Goal: Transaction & Acquisition: Purchase product/service

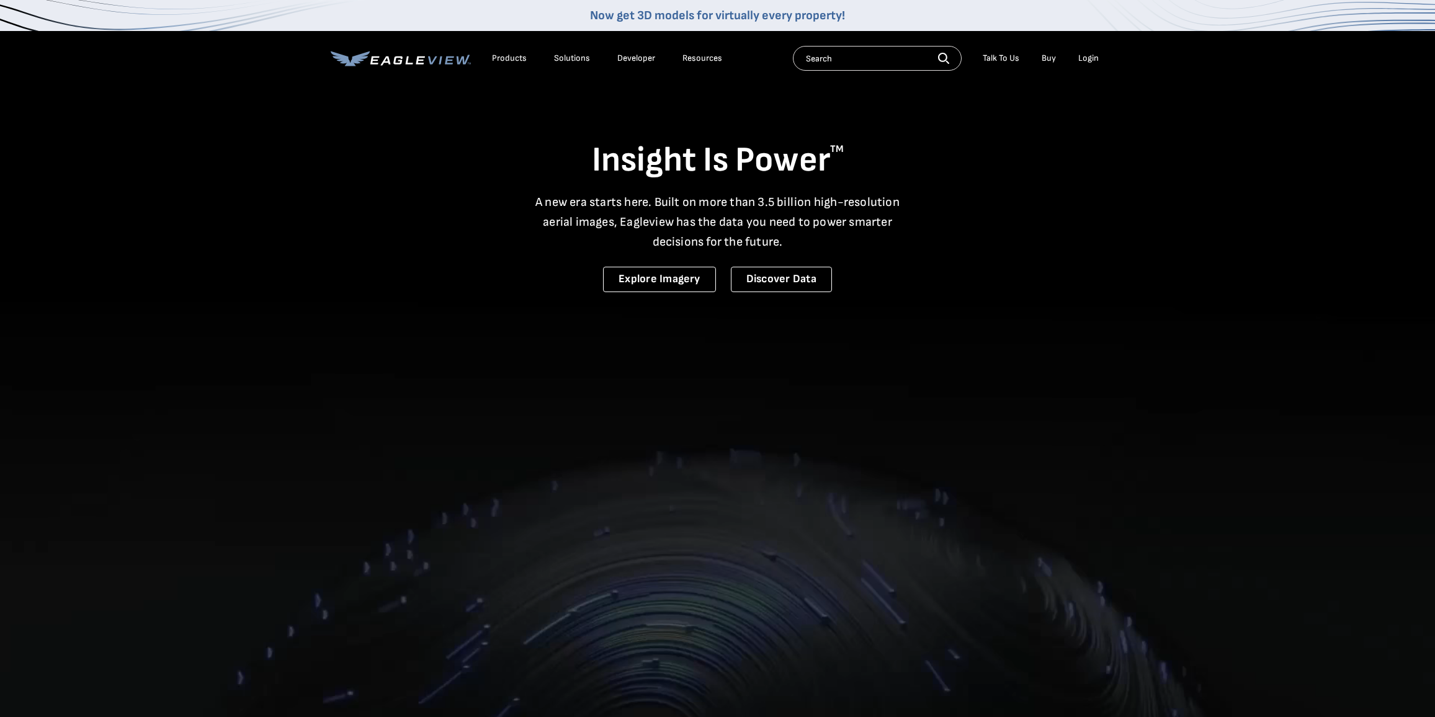
click at [1086, 62] on div "Login" at bounding box center [1089, 58] width 20 height 11
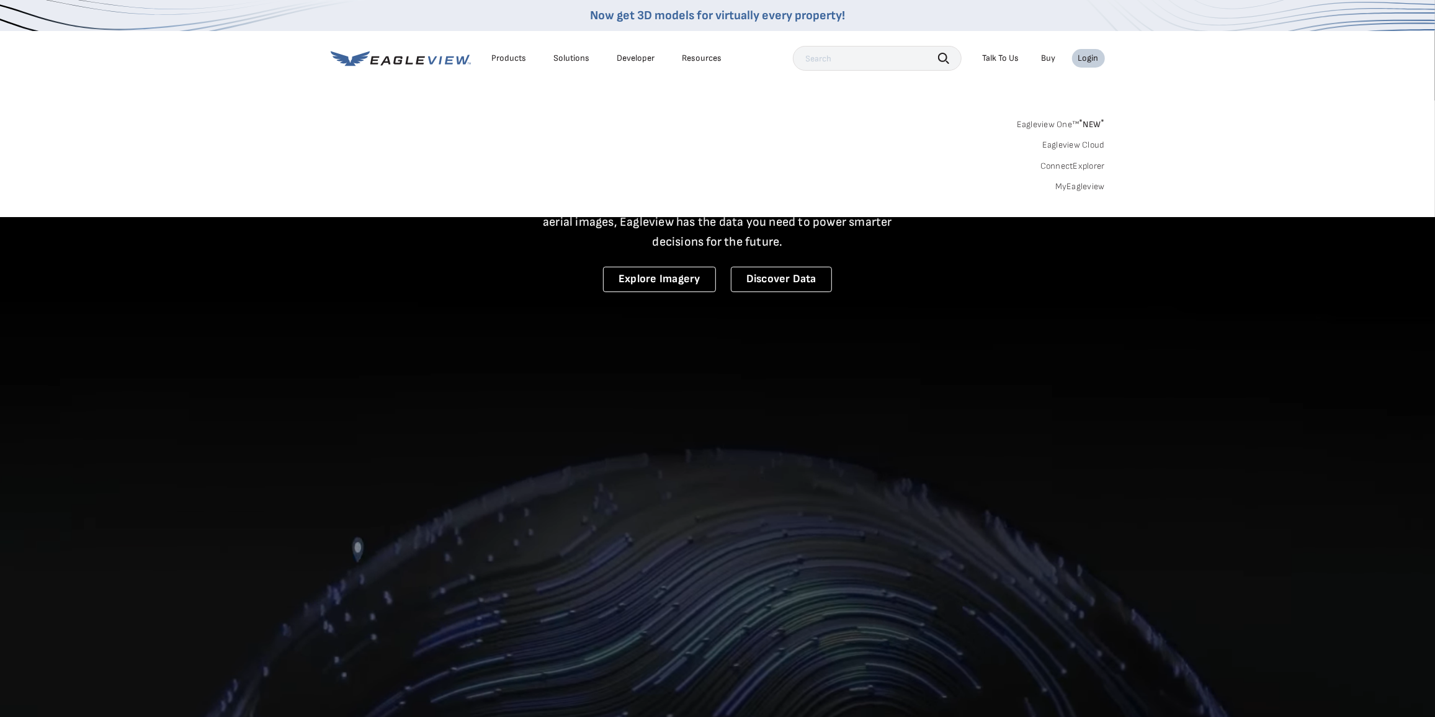
click at [1084, 181] on link "MyEagleview" at bounding box center [1081, 186] width 50 height 11
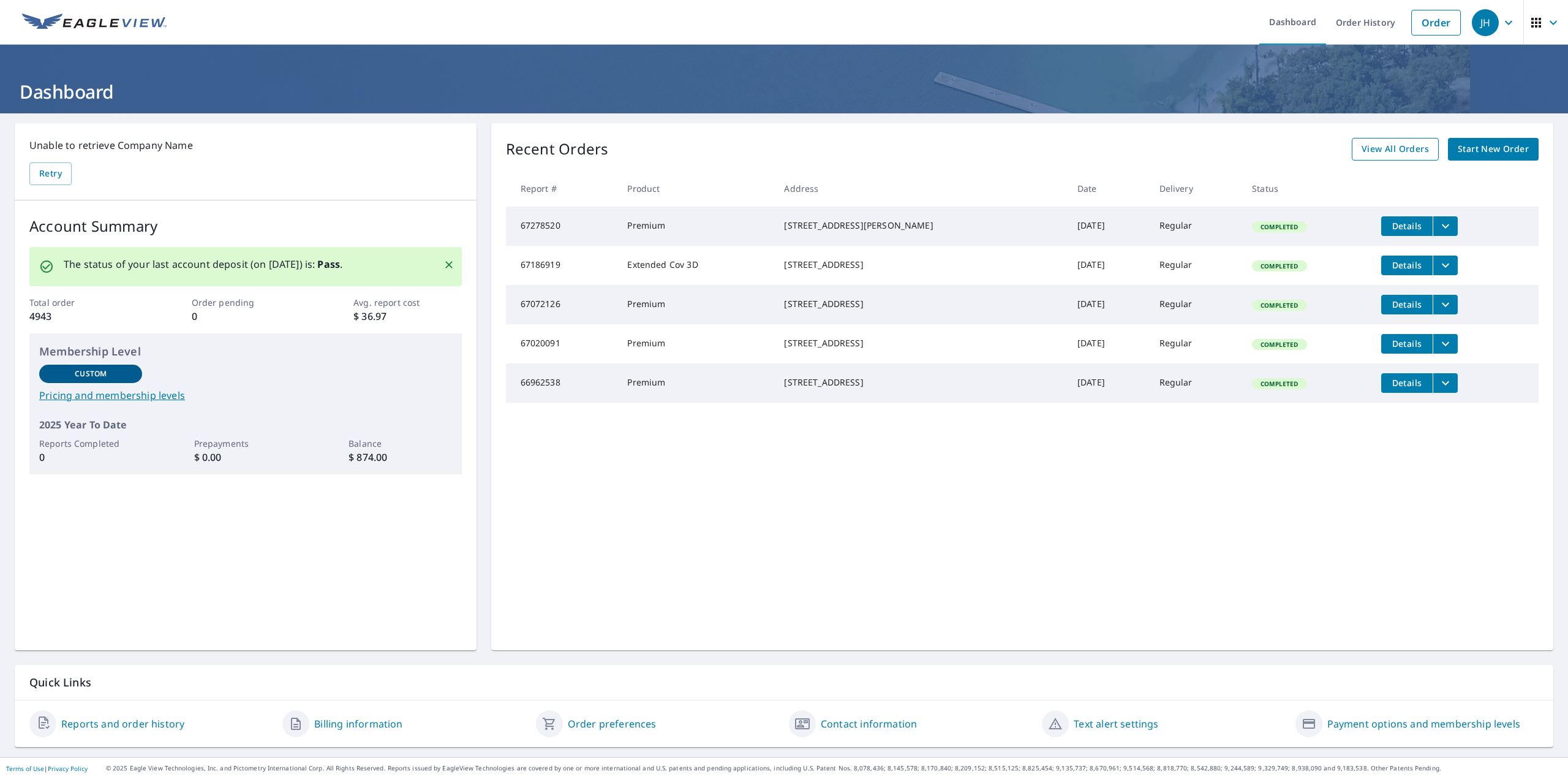
click at [1367, 145] on span "View All Orders" at bounding box center [1395, 149] width 67 height 16
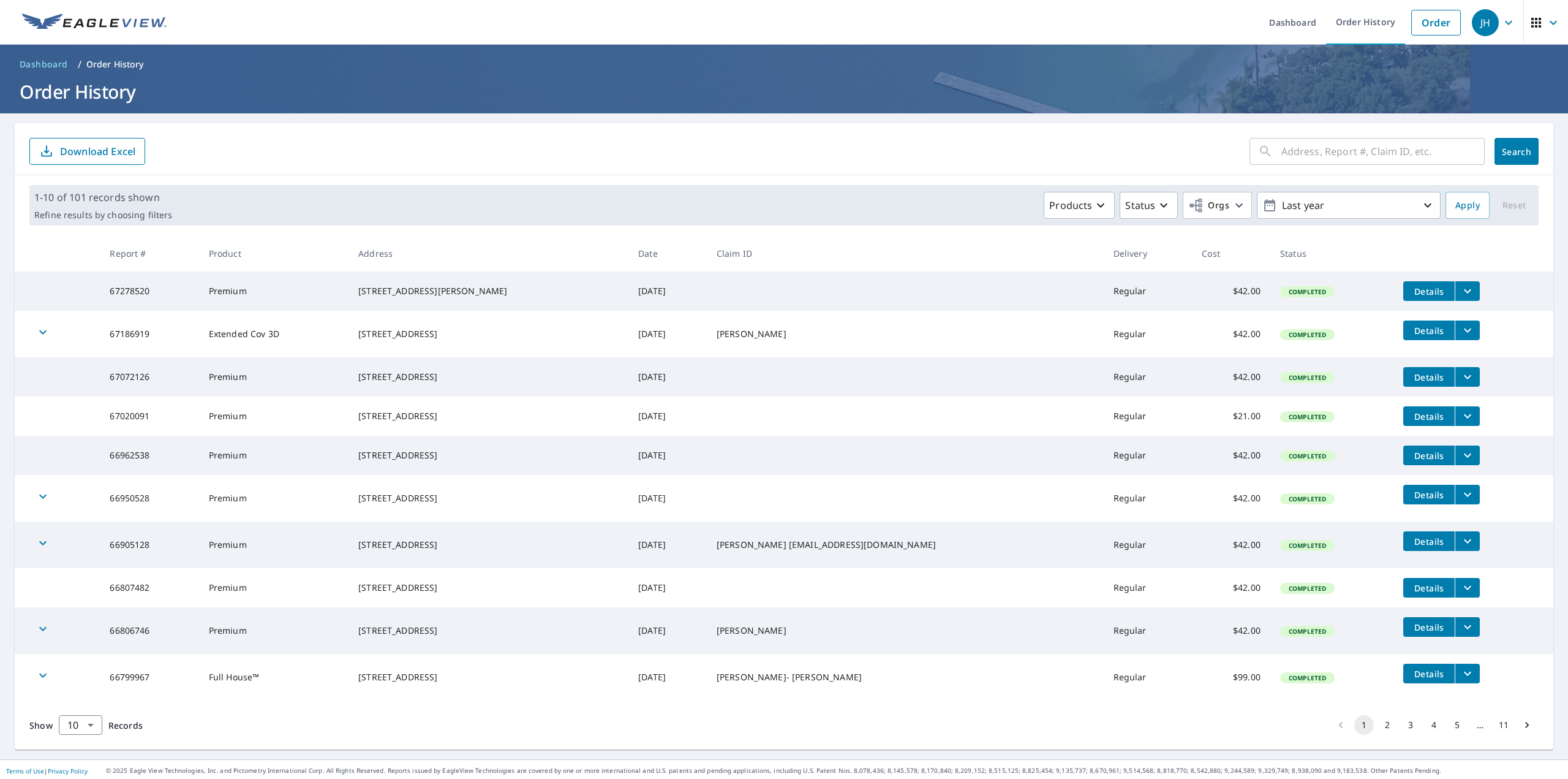
click at [1270, 155] on div "​" at bounding box center [1367, 151] width 235 height 27
type input "12770"
click button "Search" at bounding box center [1516, 151] width 44 height 27
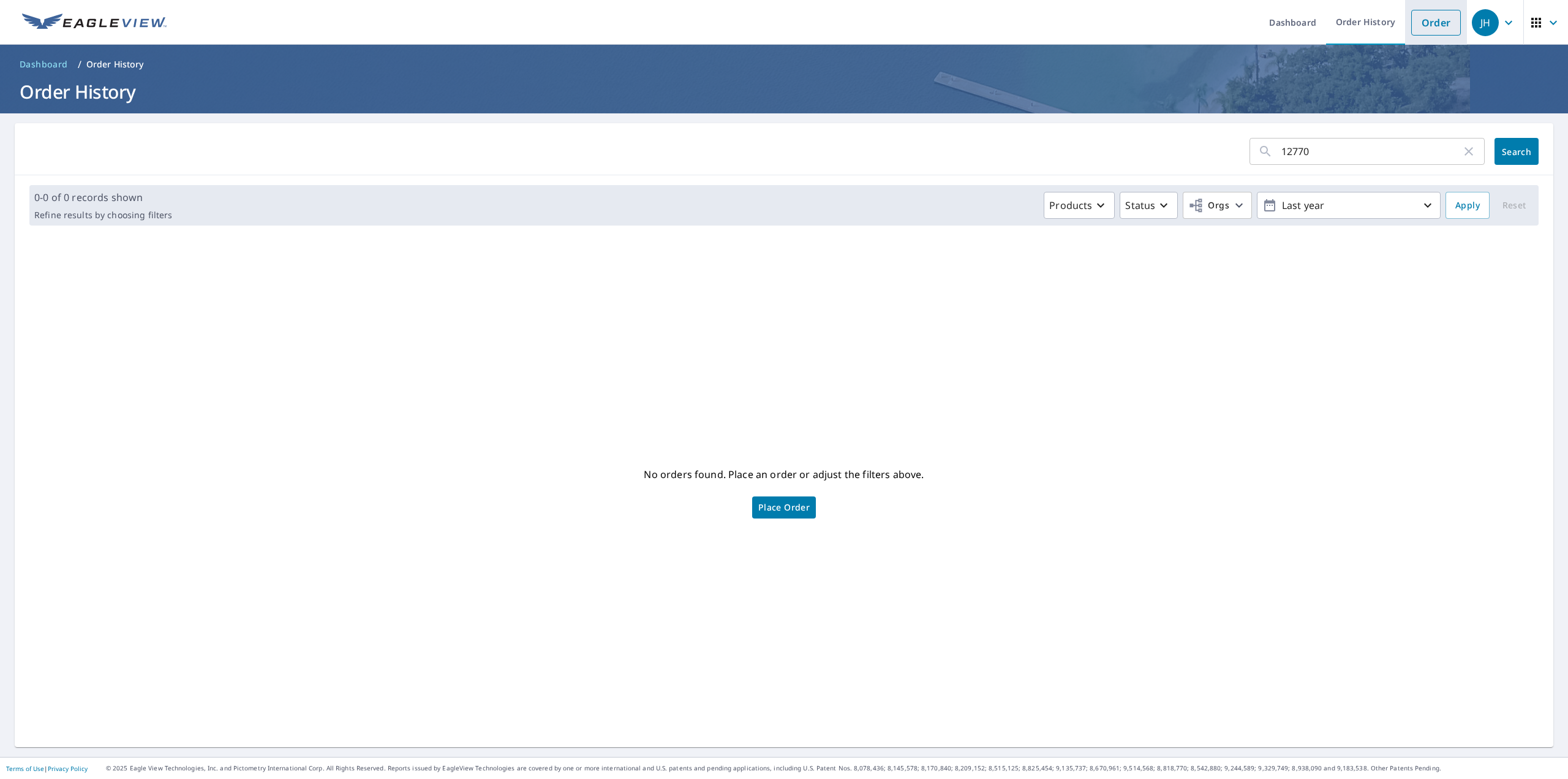
click at [1418, 18] on link "Order" at bounding box center [1436, 23] width 49 height 26
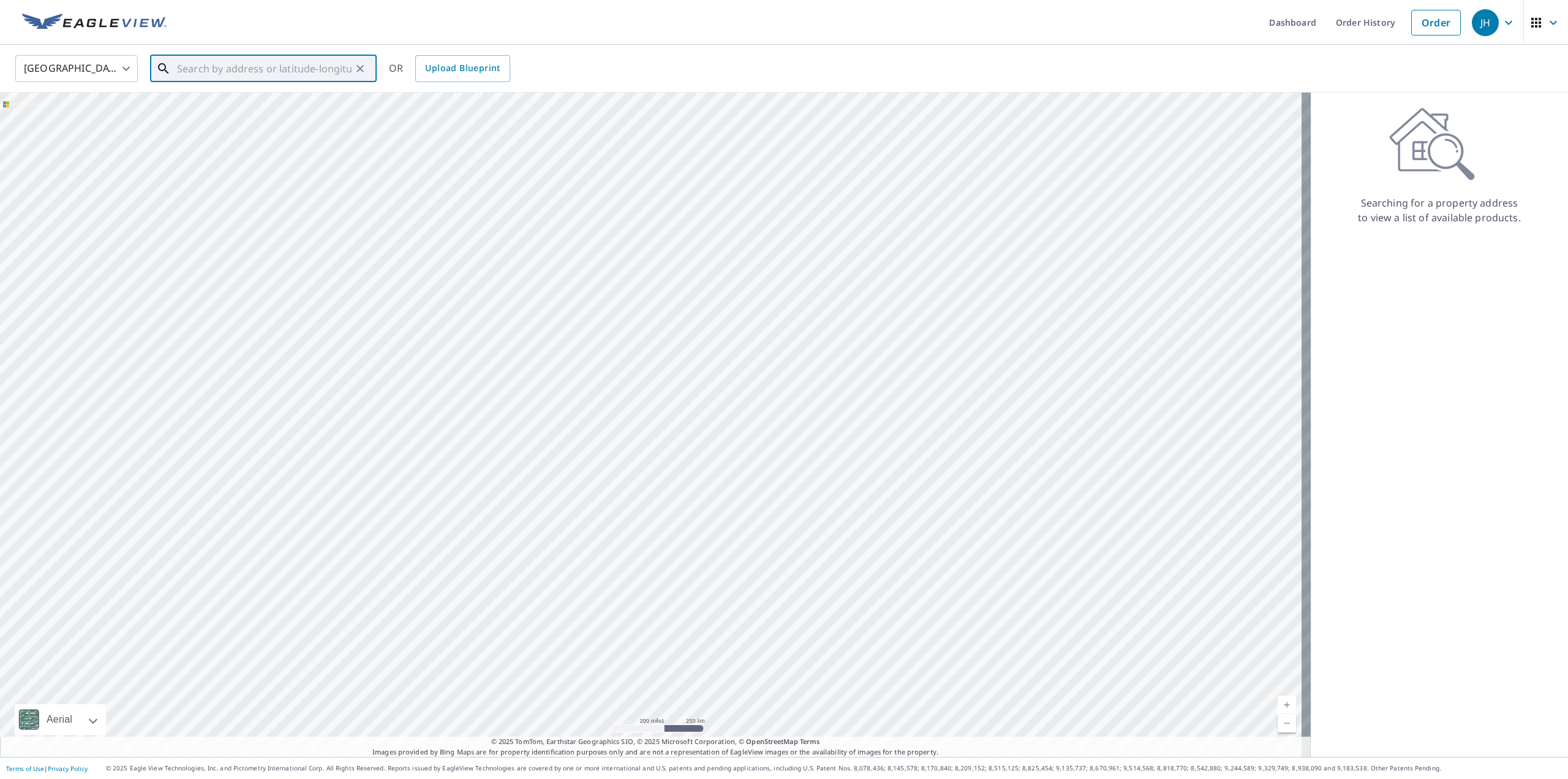
click at [255, 63] on input "text" at bounding box center [263, 68] width 175 height 35
type input "[STREET_ADDRESS][PERSON_NAME]"
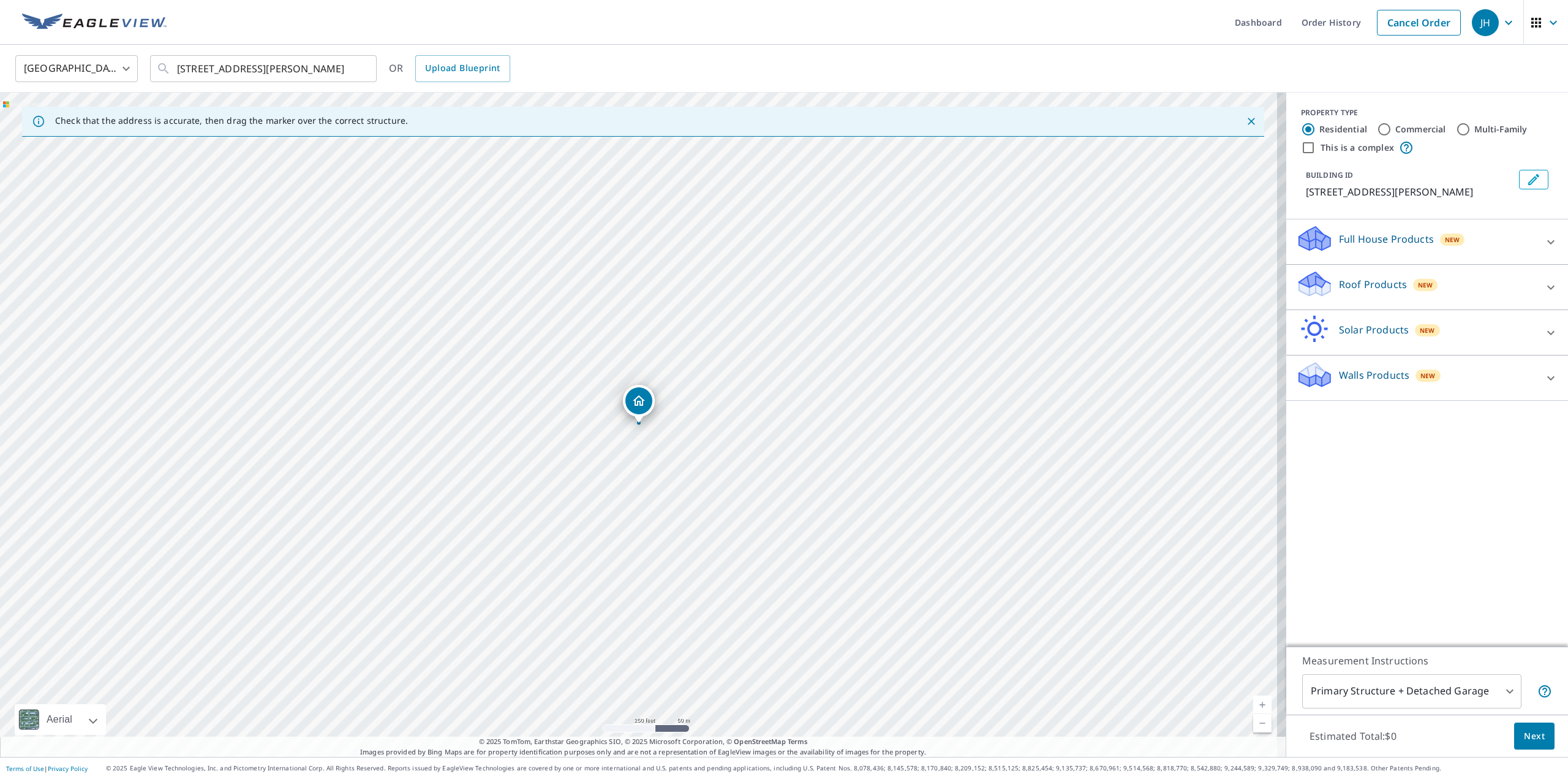
click at [1494, 281] on div "Roof Products New" at bounding box center [1415, 286] width 240 height 35
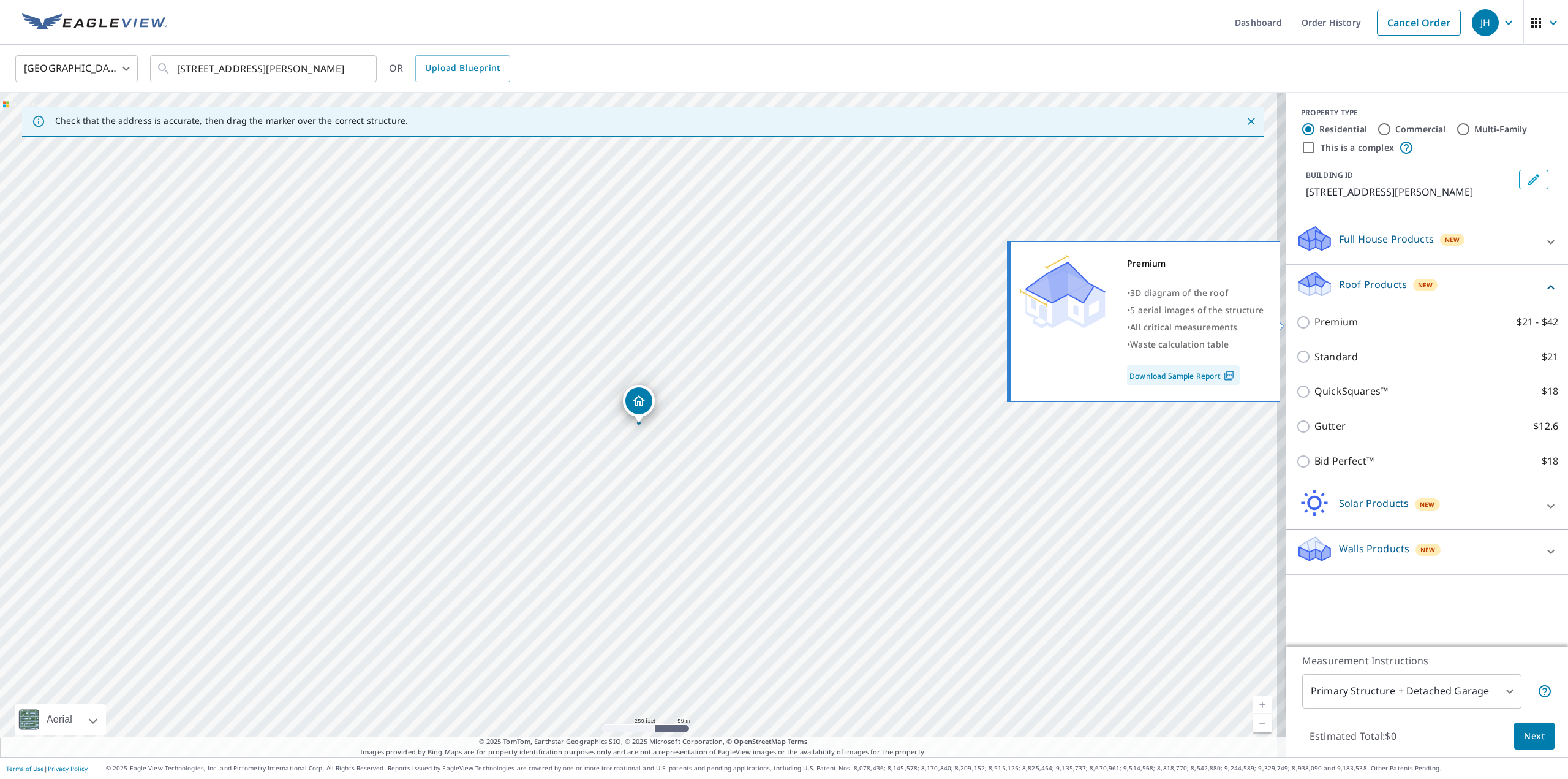
click at [1318, 321] on p "Premium" at bounding box center [1336, 322] width 43 height 16
click at [1314, 321] on input "Premium $21 - $42" at bounding box center [1305, 322] width 19 height 15
checkbox input "true"
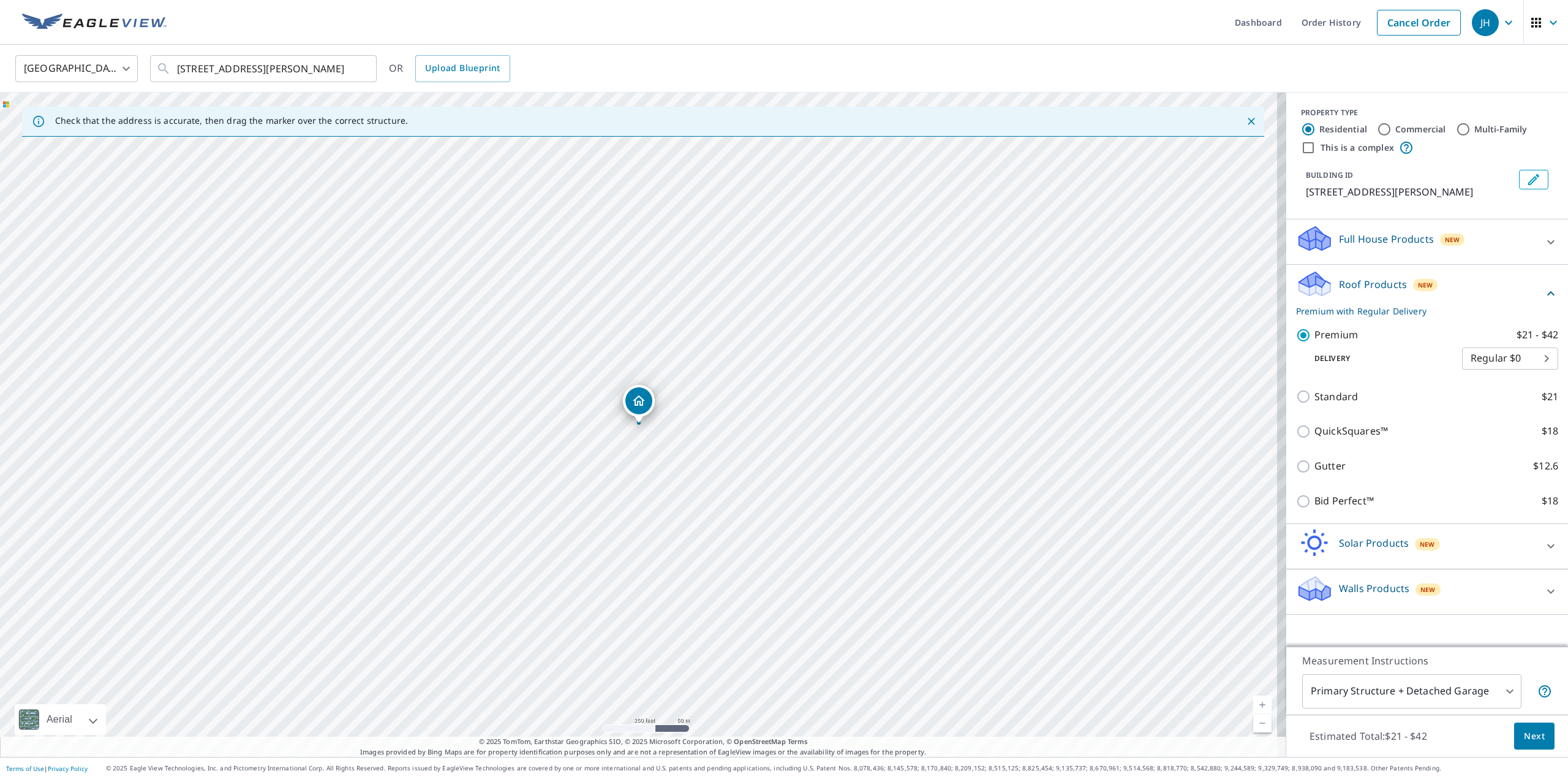
click at [1530, 359] on body "JH JH Dashboard Order History Cancel Order JH [GEOGRAPHIC_DATA] [GEOGRAPHIC_DAT…" at bounding box center [784, 389] width 1568 height 779
click at [1502, 384] on li "Express $21" at bounding box center [1500, 380] width 96 height 22
type input "4"
click at [1531, 728] on button "Next" at bounding box center [1533, 737] width 40 height 28
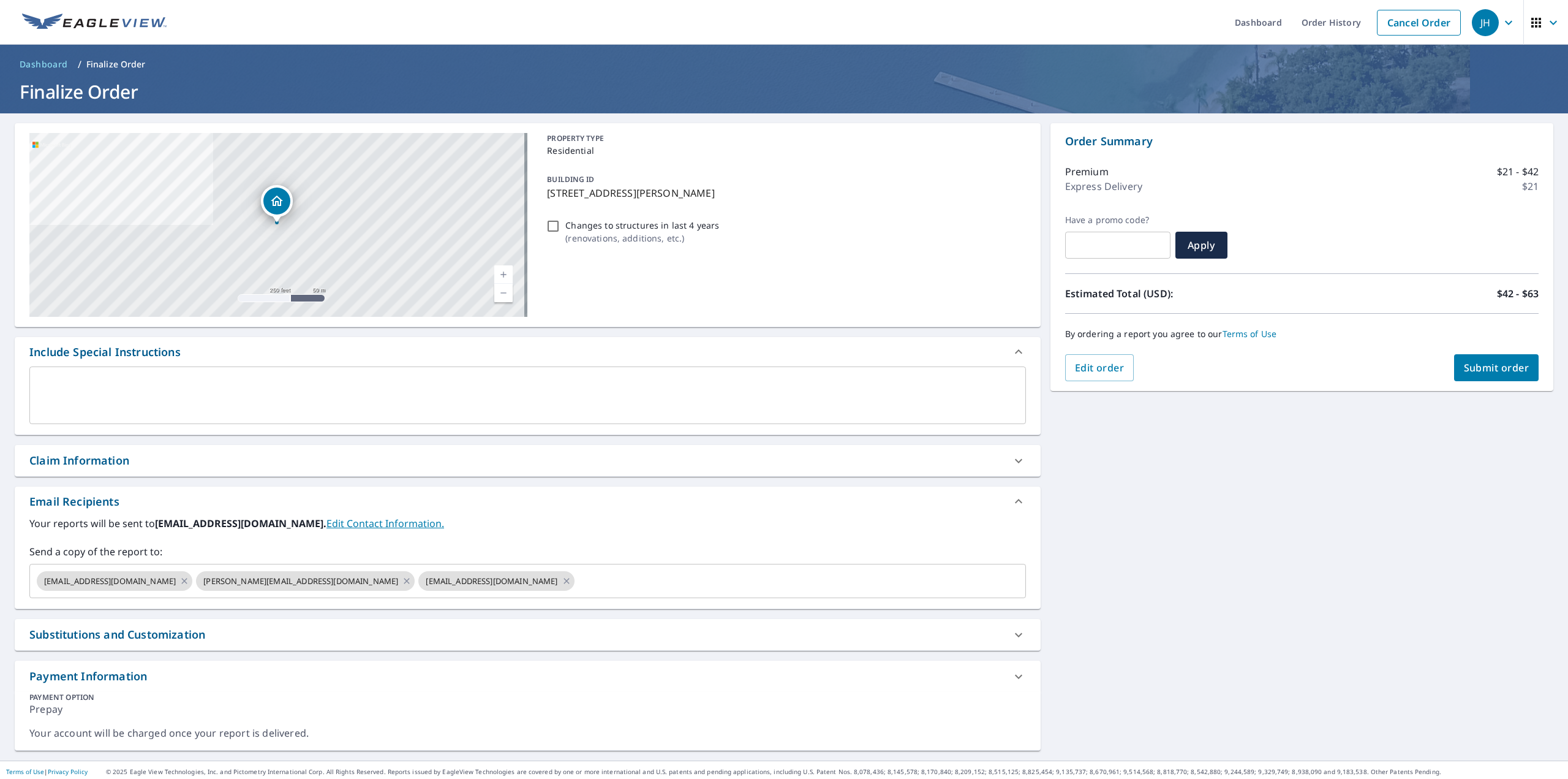
click at [580, 453] on div "Claim Information" at bounding box center [516, 460] width 974 height 17
checkbox input "true"
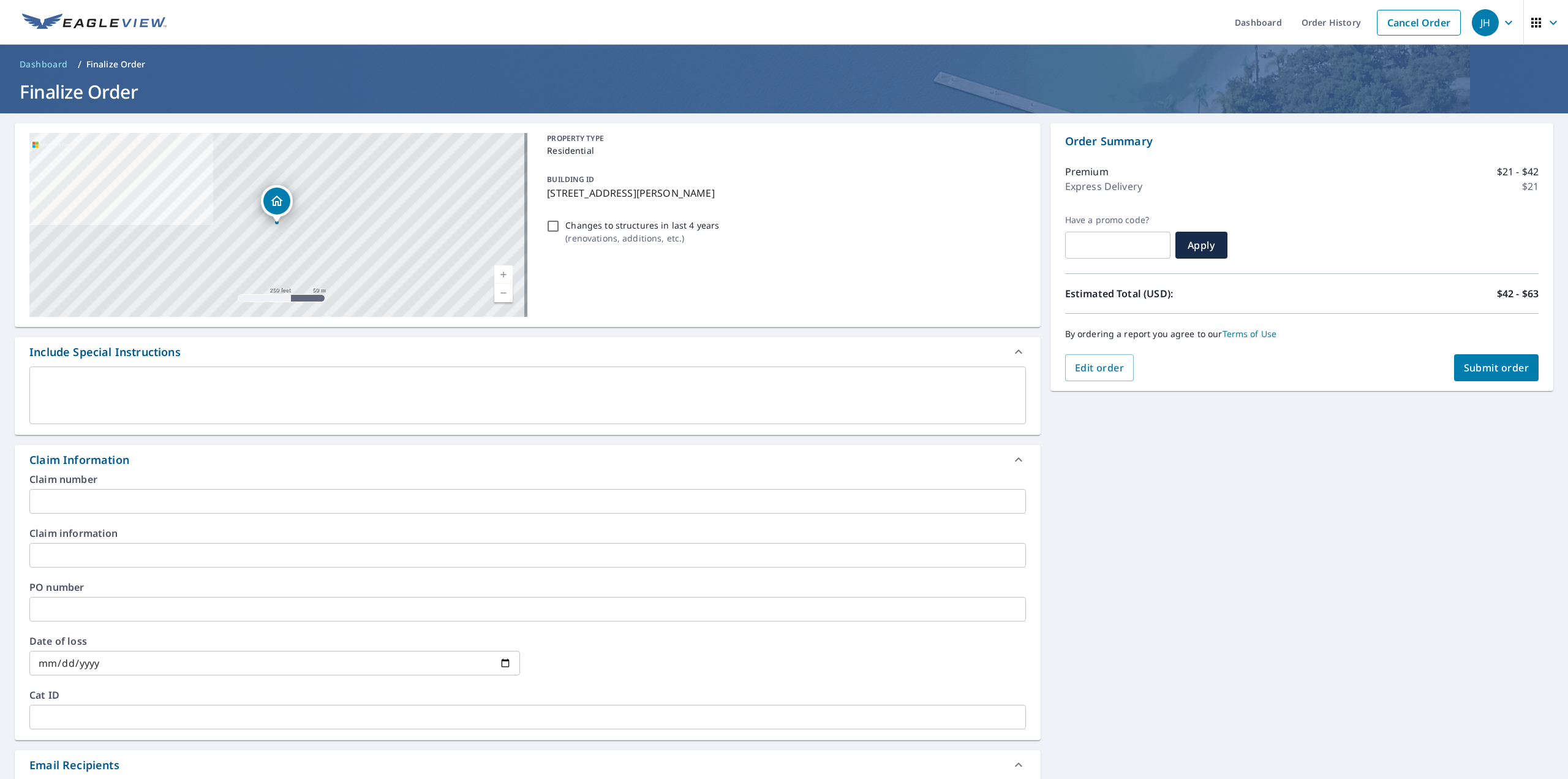
click at [563, 495] on input "text" at bounding box center [528, 501] width 997 height 25
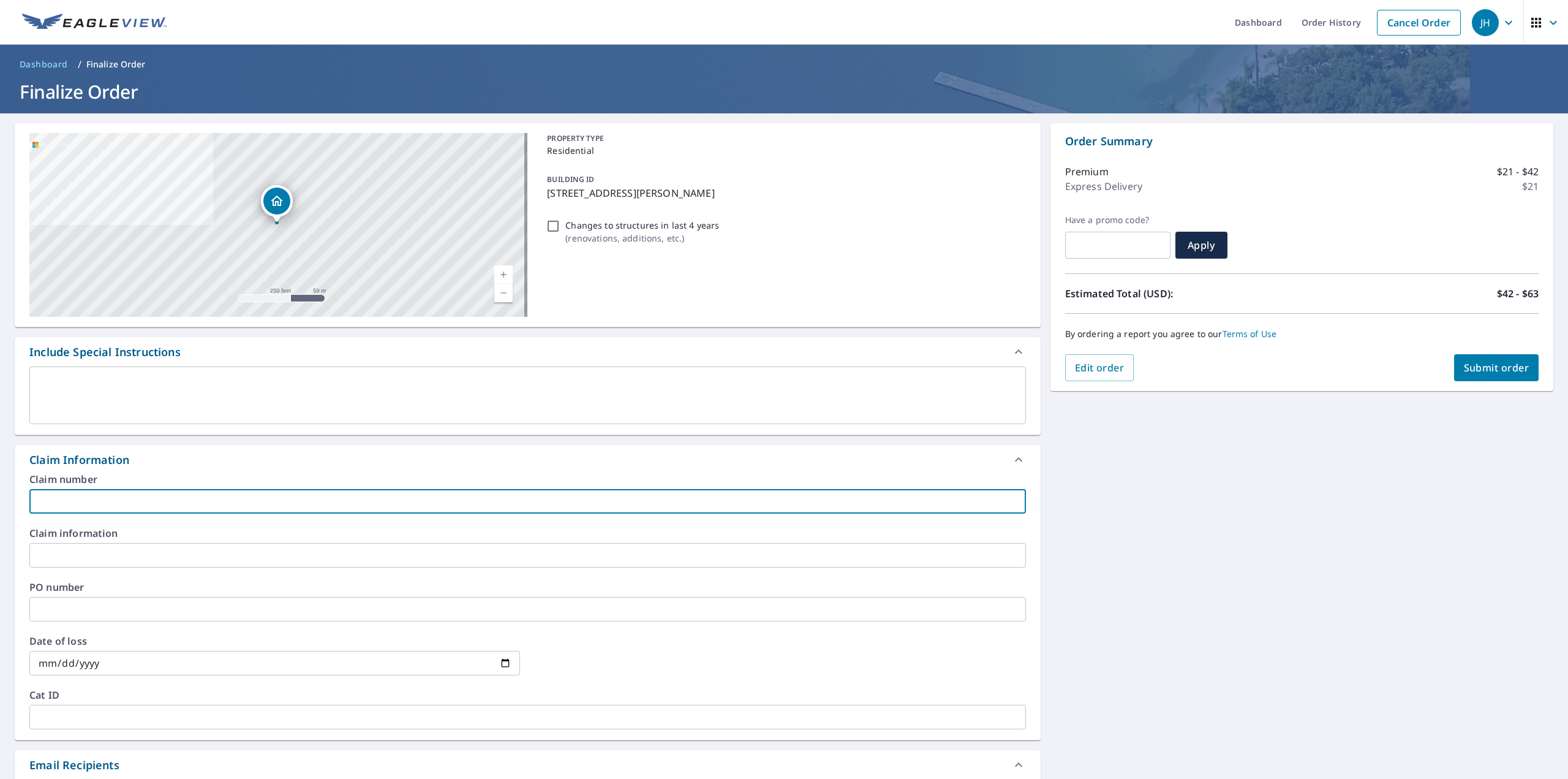
type input "C"
checkbox input "true"
type input "Co"
checkbox input "true"
type input "Col"
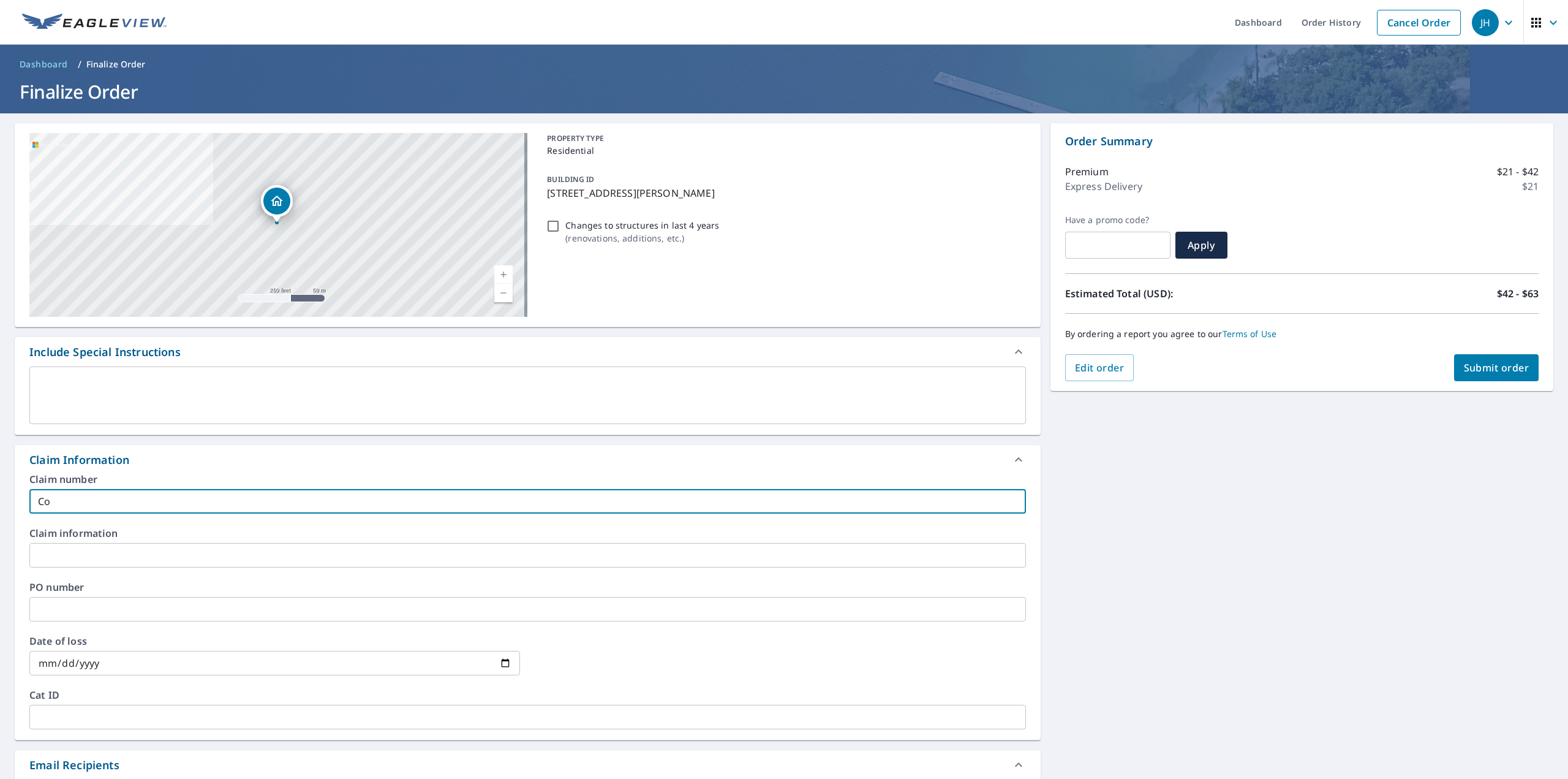
checkbox input "true"
type input "Coli"
checkbox input "true"
type input "[PERSON_NAME]"
checkbox input "true"
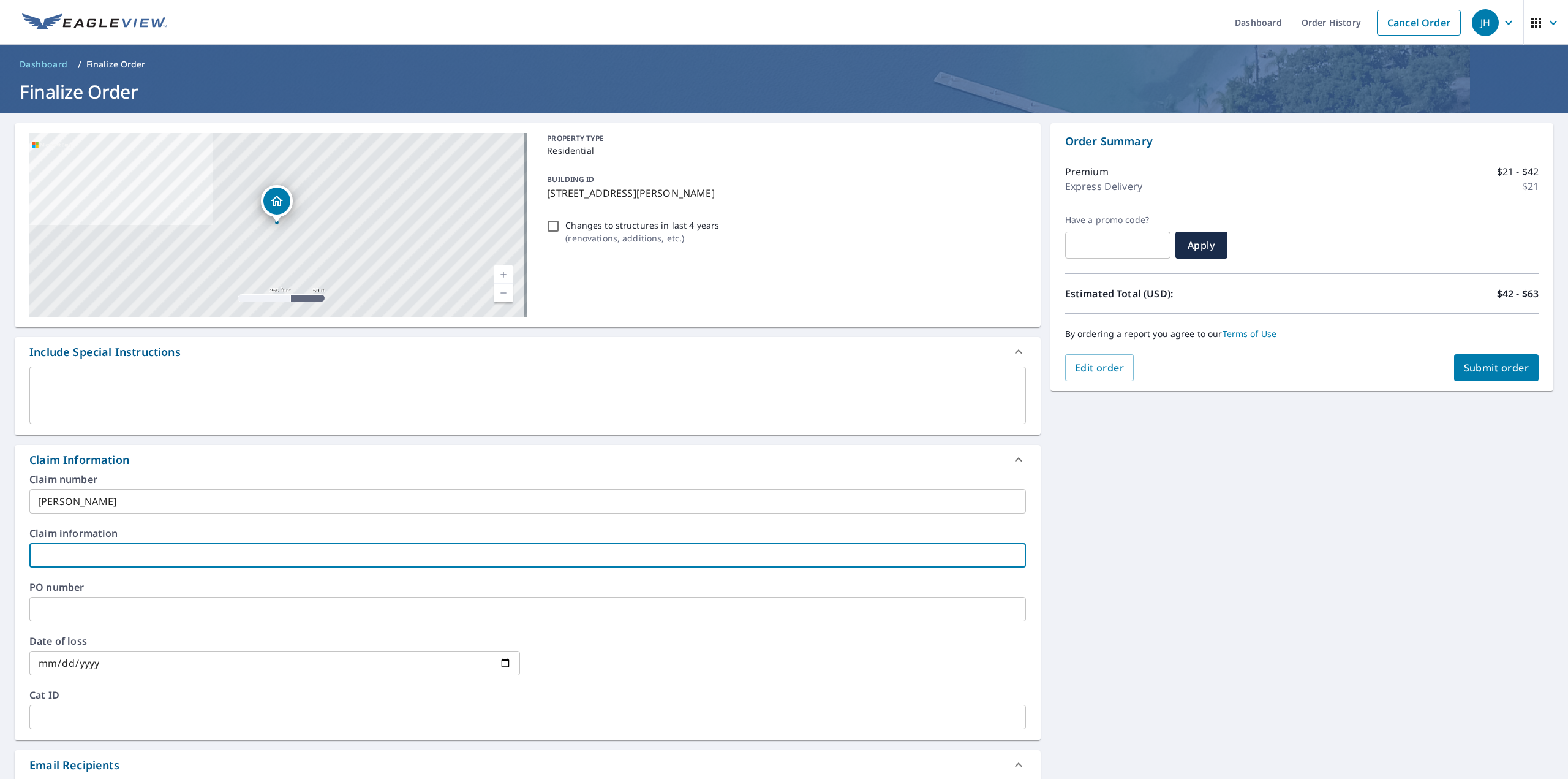
click at [563, 495] on input "[PERSON_NAME]" at bounding box center [528, 501] width 997 height 25
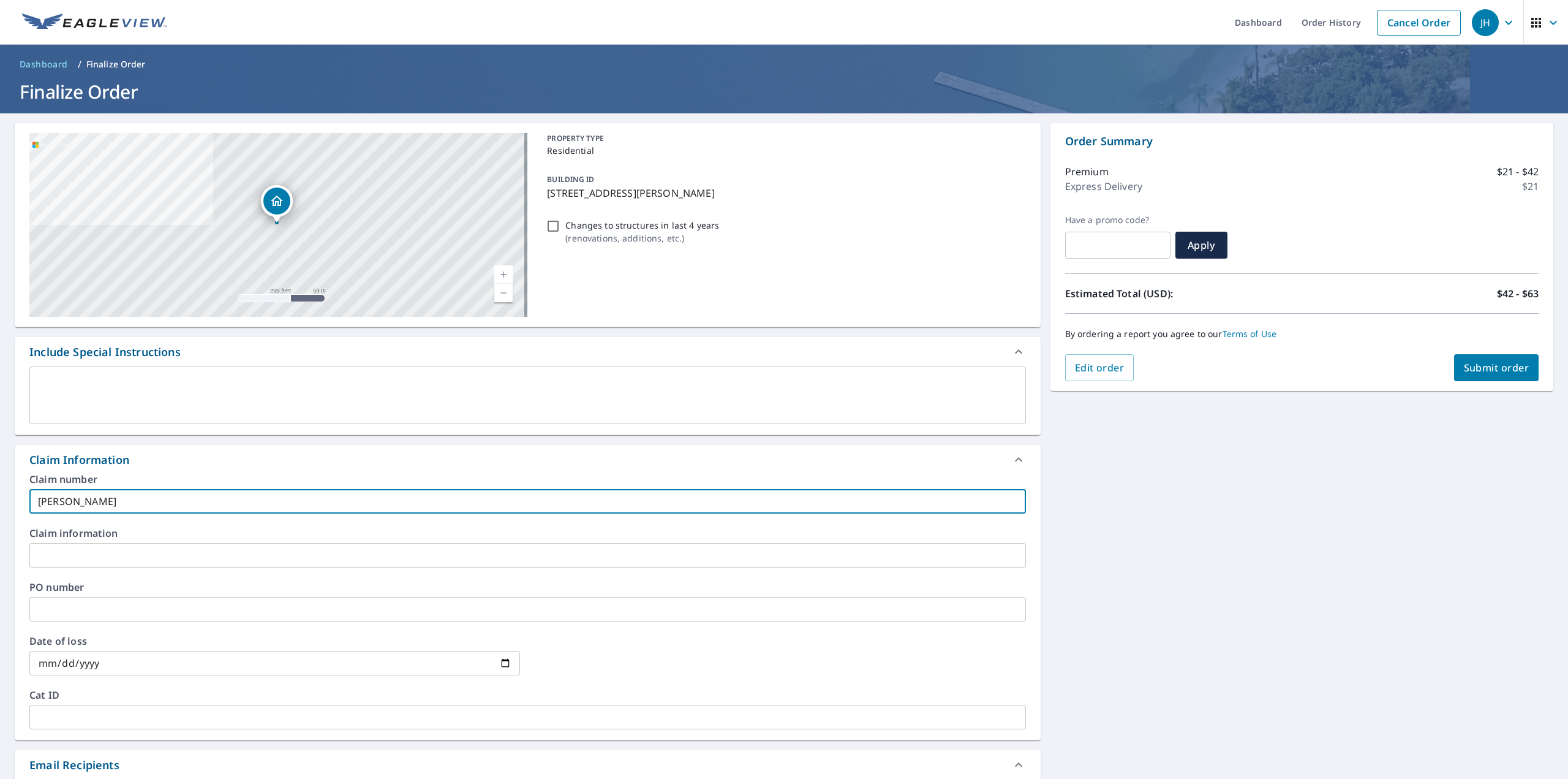
type input "[PERSON_NAME]-"
checkbox input "true"
type input "[PERSON_NAME]-"
checkbox input "true"
type input "[PERSON_NAME]"
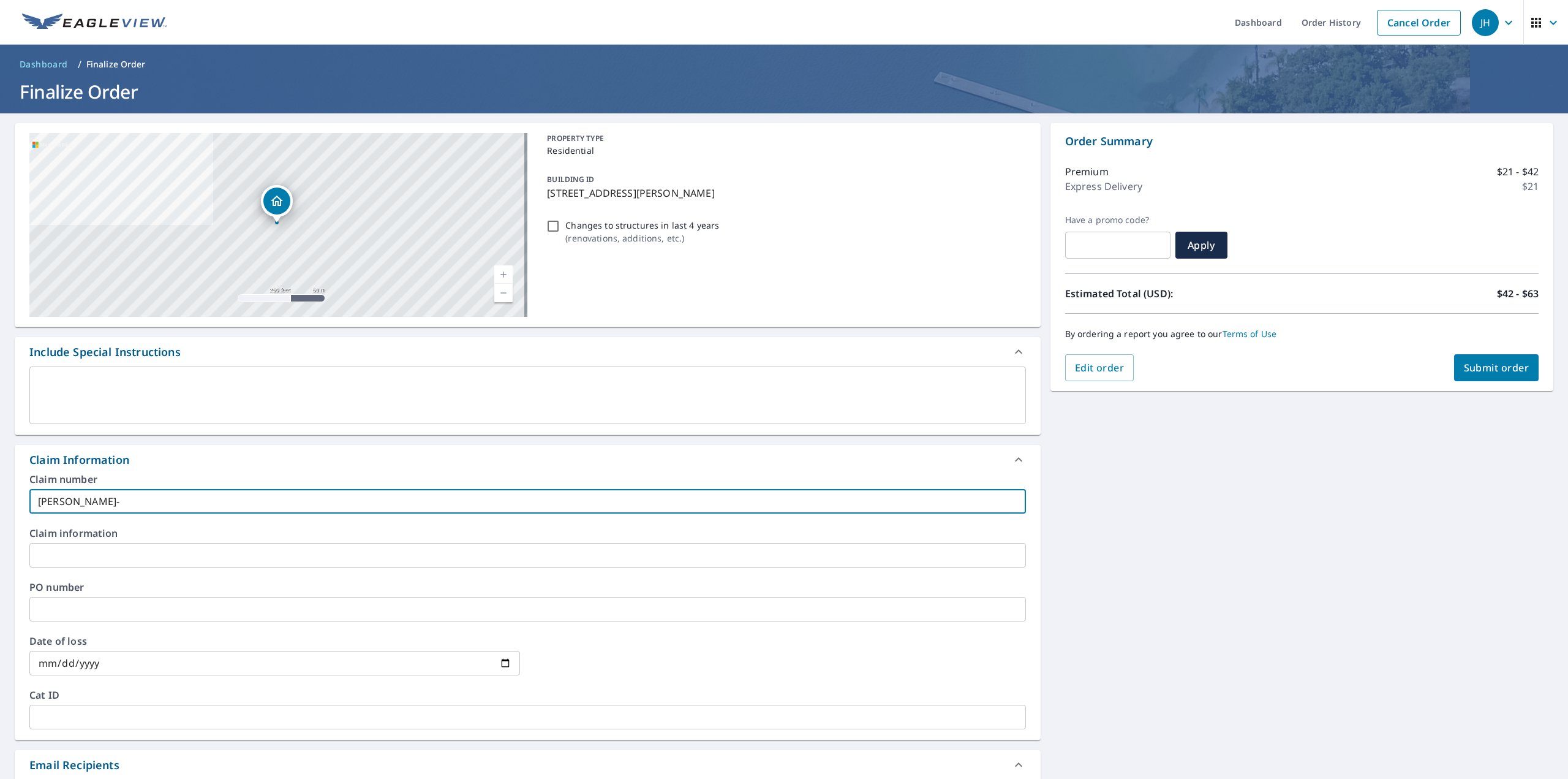
checkbox input "true"
type input "[PERSON_NAME]"
checkbox input "true"
type input "[PERSON_NAME]"
checkbox input "true"
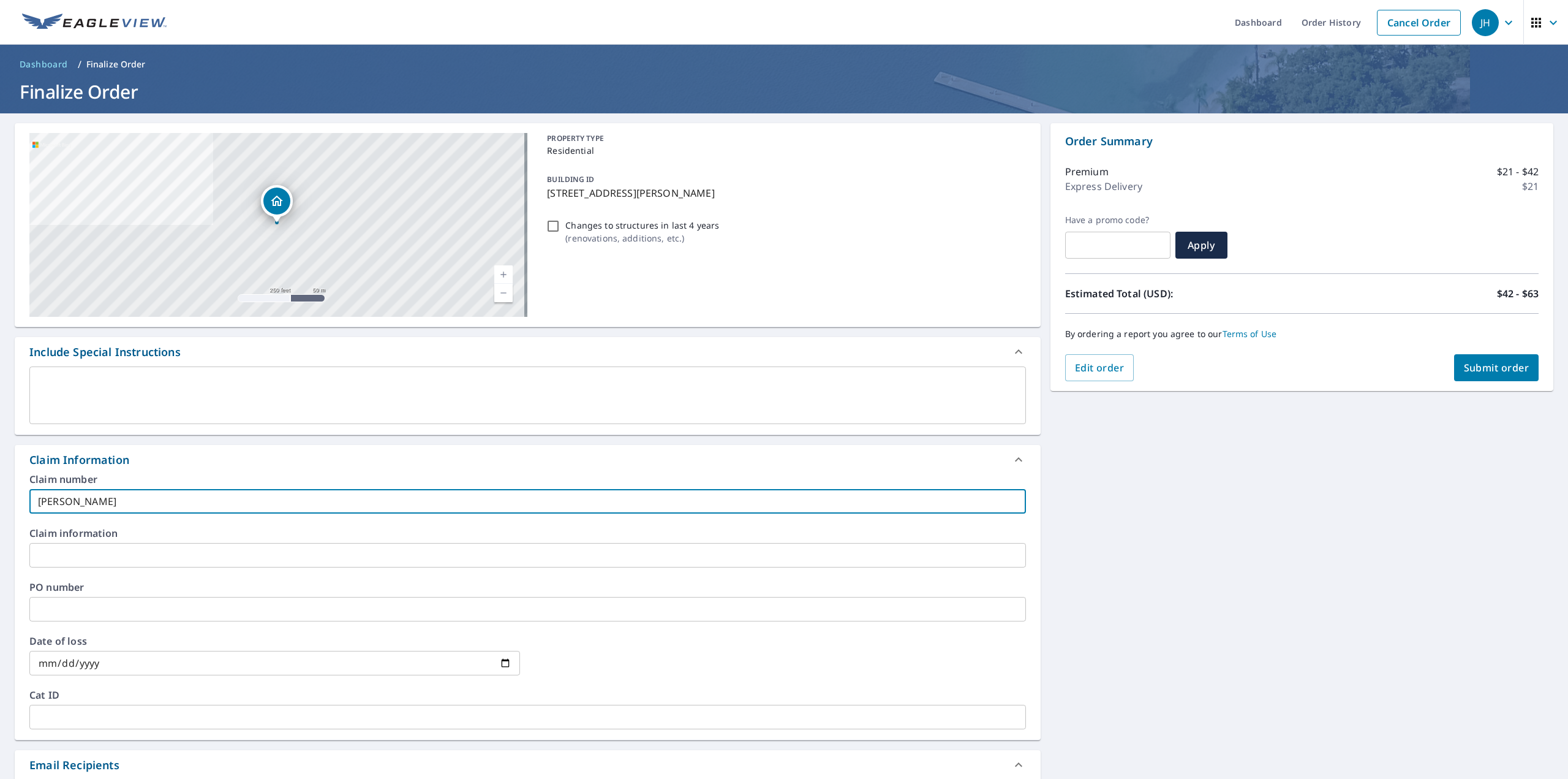
type input "[PERSON_NAME]"
checkbox input "true"
type input "[PERSON_NAME]"
checkbox input "true"
type input "[PERSON_NAME]"
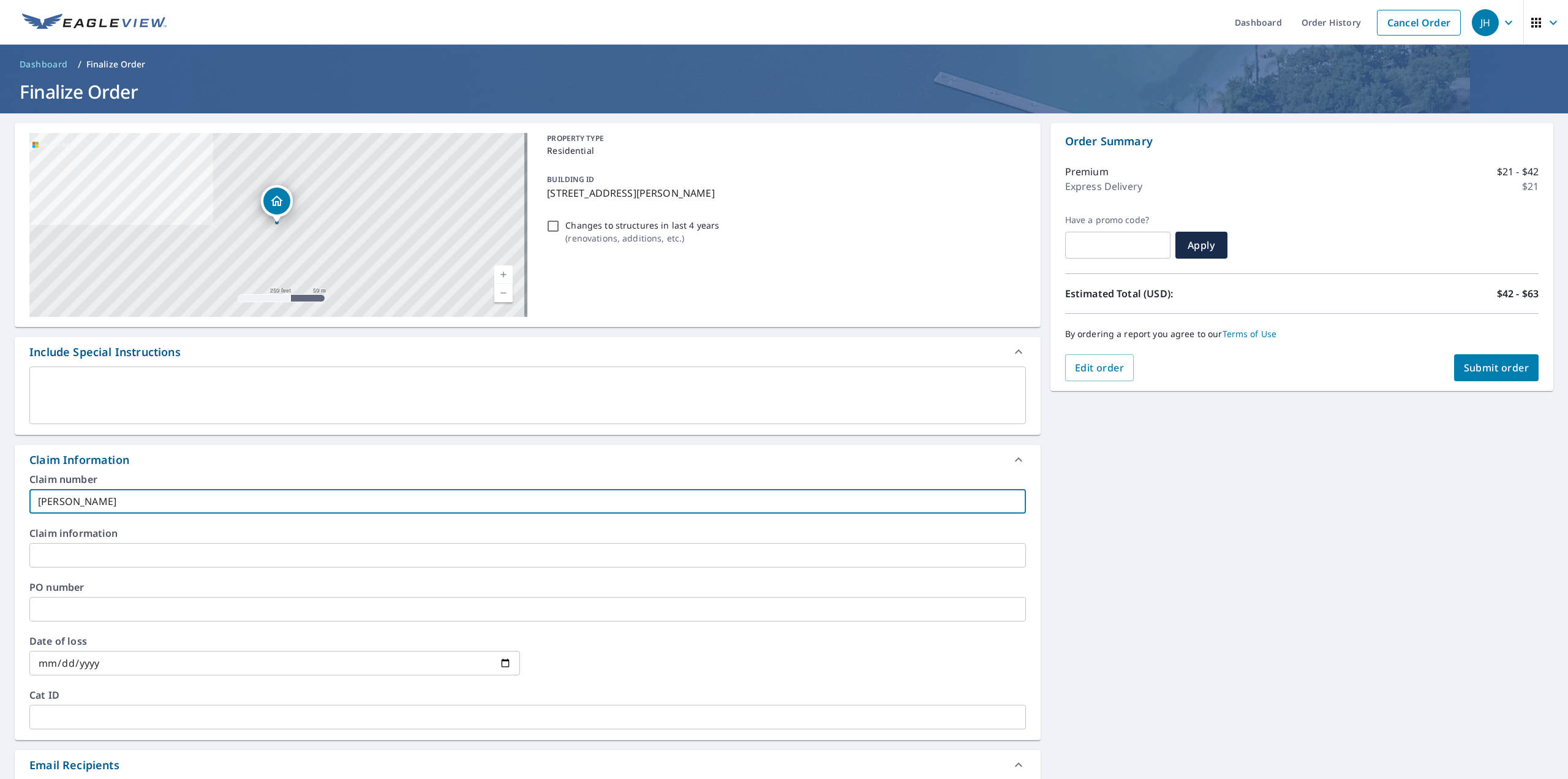
checkbox input "true"
type input "[PERSON_NAME]"
checkbox input "true"
type input "[PERSON_NAME]"
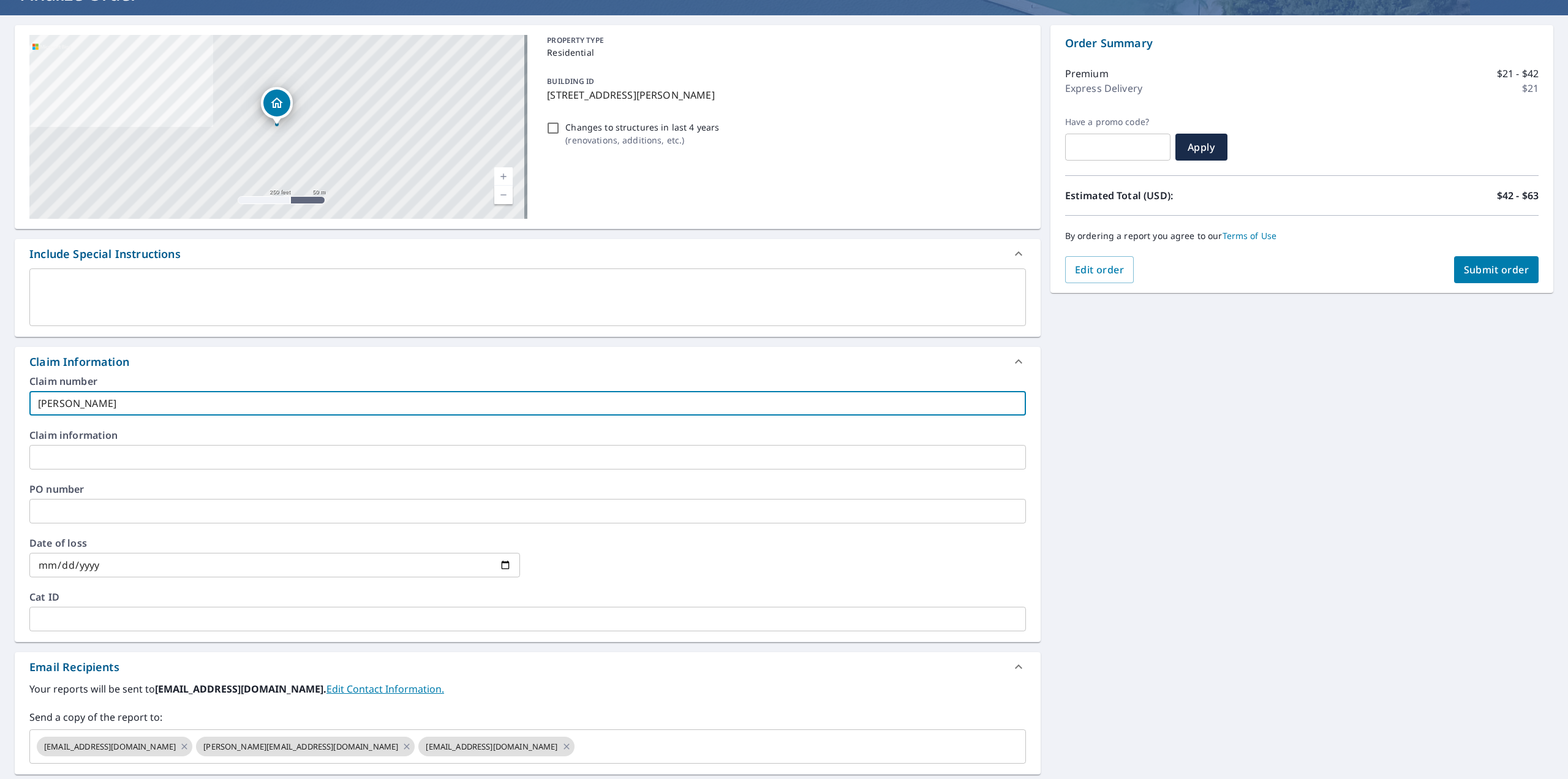
scroll to position [266, 0]
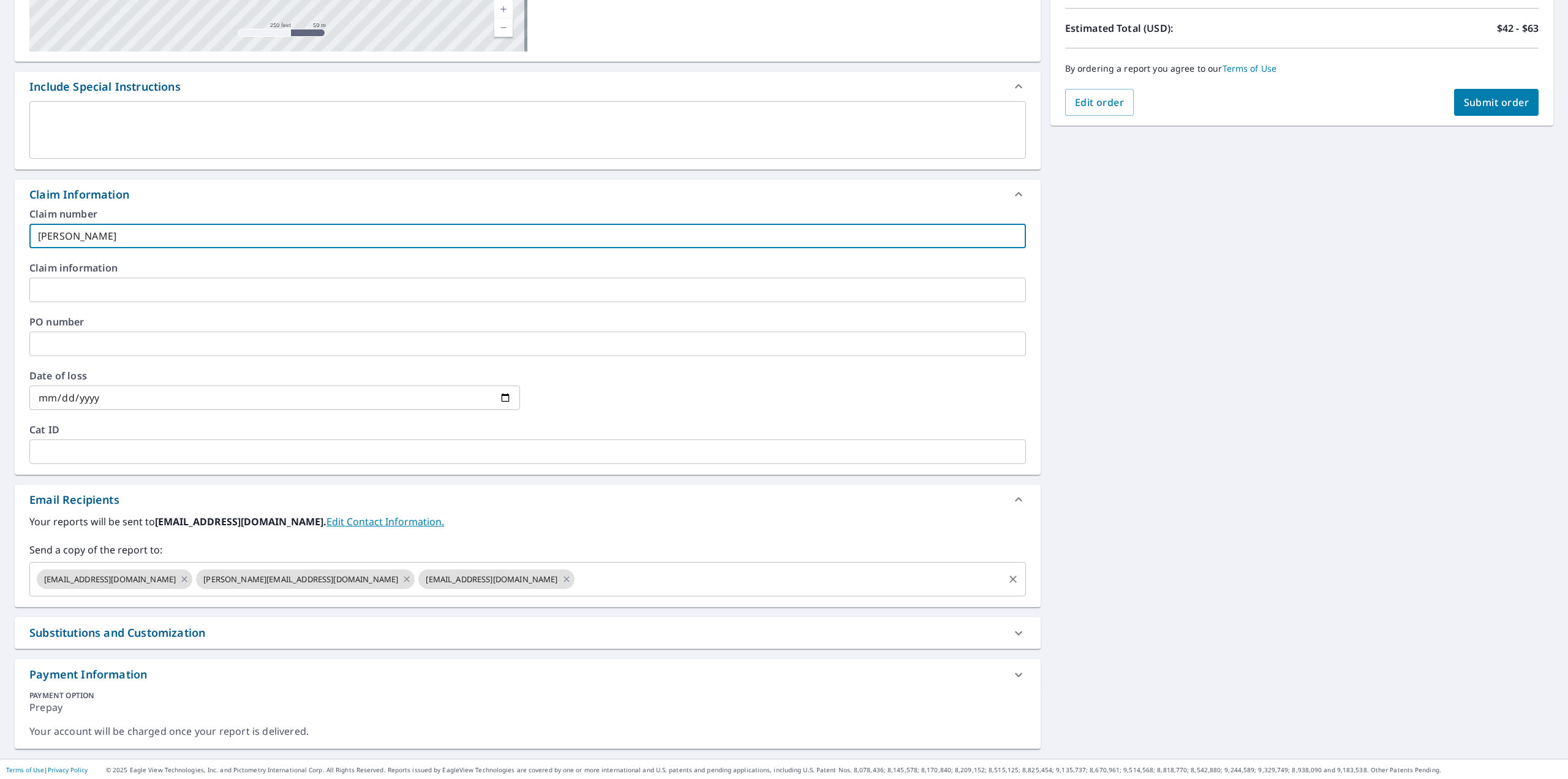
click at [405, 576] on icon at bounding box center [408, 579] width 6 height 6
click at [338, 576] on icon at bounding box center [343, 580] width 10 height 14
checkbox input "true"
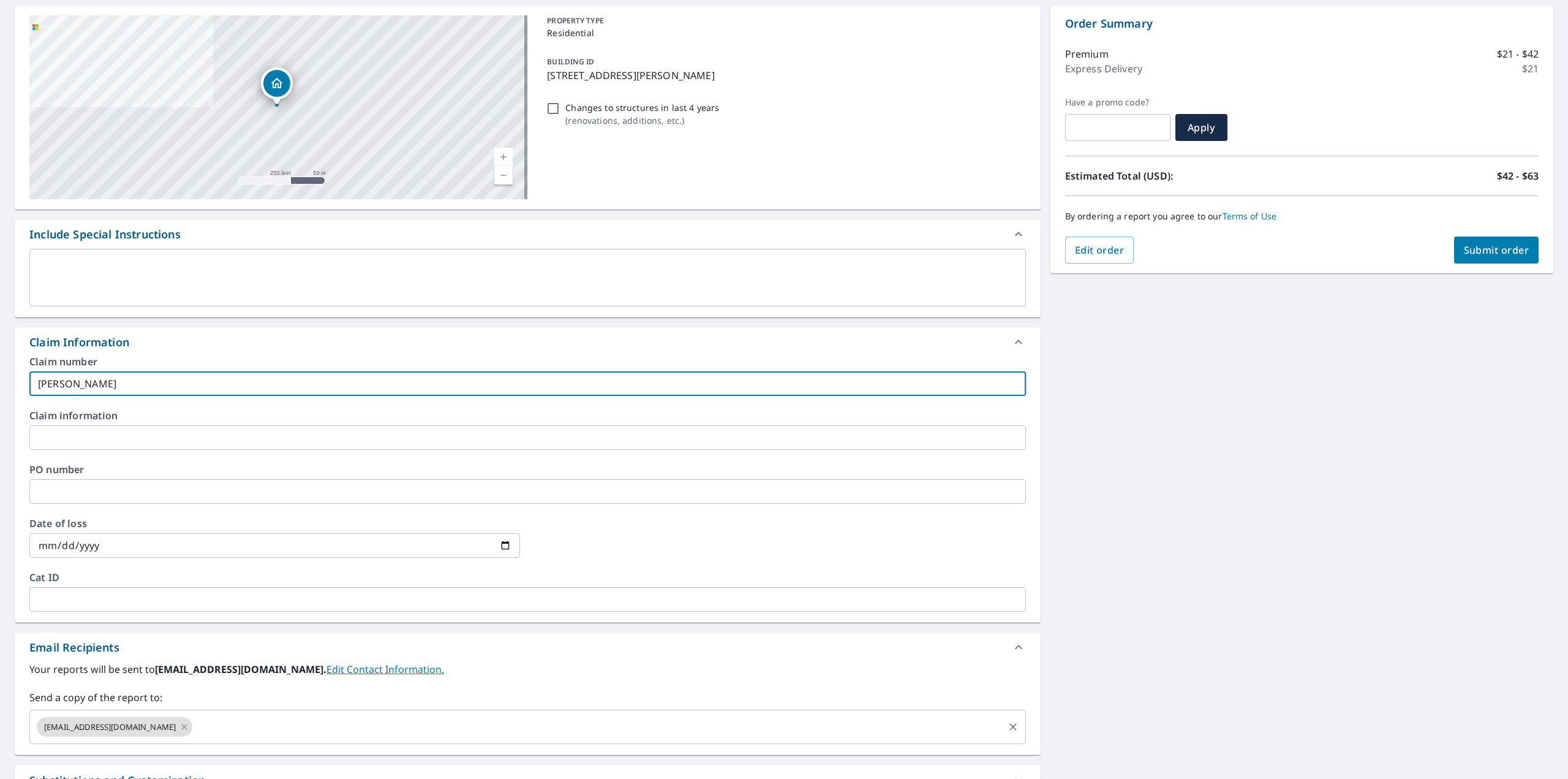
scroll to position [0, 0]
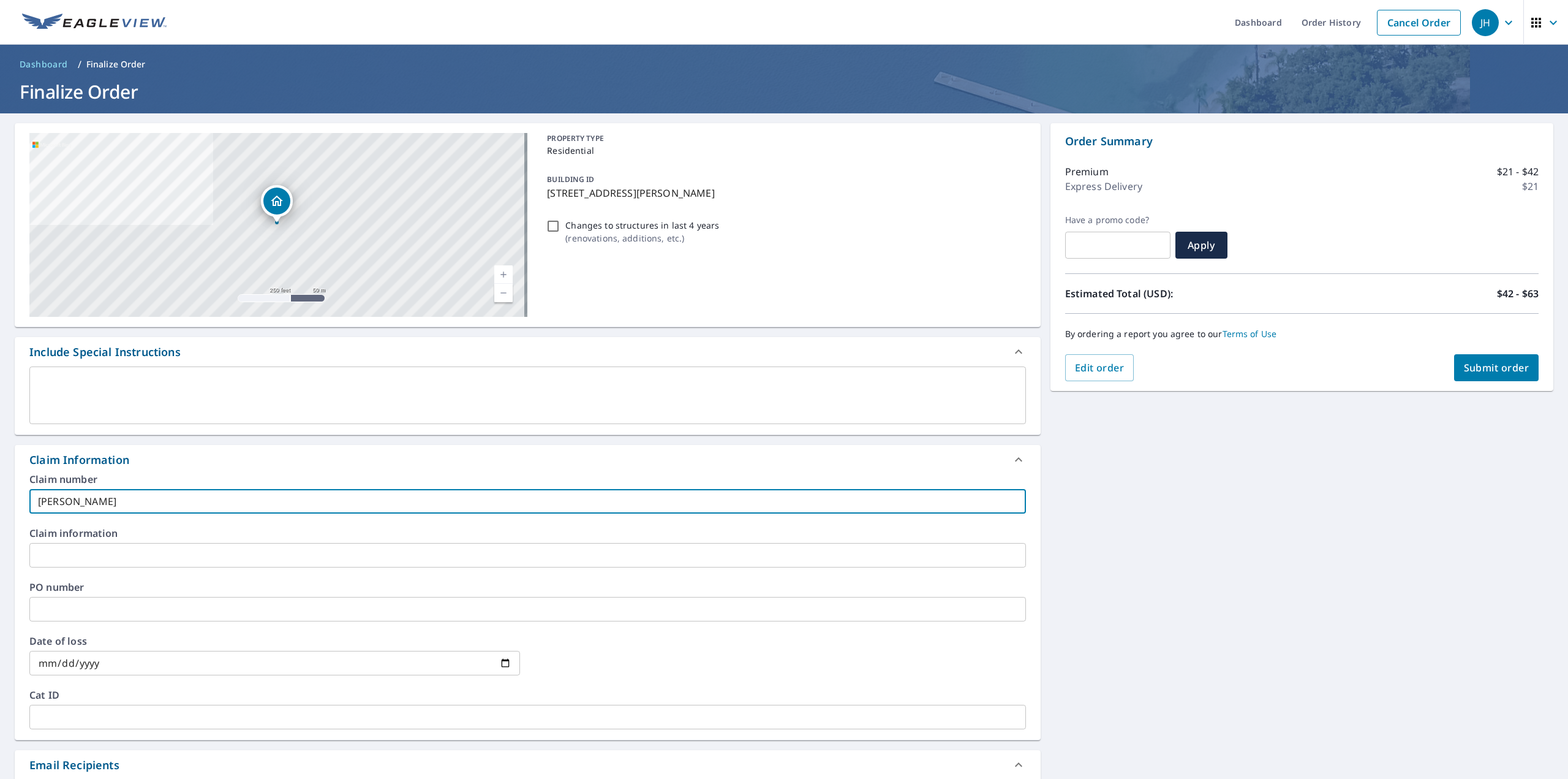
type input "[PERSON_NAME]"
click at [1474, 367] on span "Submit order" at bounding box center [1496, 368] width 65 height 14
checkbox input "true"
